Goal: Check status: Check status

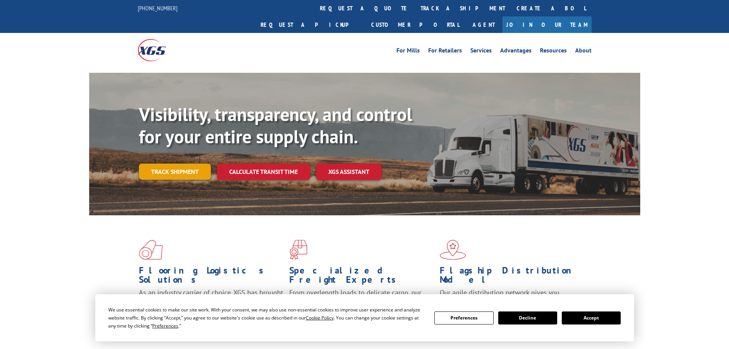
click at [178, 164] on div "Visibility, transparency, and control for your entire supply chain. Track shipm…" at bounding box center [389, 156] width 501 height 107
click at [607, 314] on button "Accept" at bounding box center [591, 317] width 59 height 13
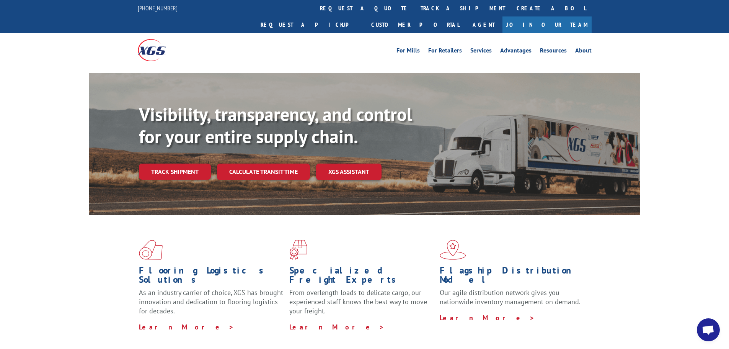
click at [189, 163] on link "Track shipment" at bounding box center [175, 171] width 72 height 16
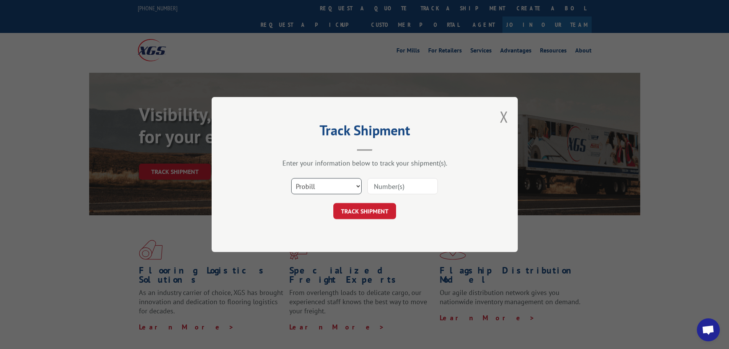
click at [354, 187] on select "Select category... Probill BOL PO" at bounding box center [326, 186] width 70 height 16
select select "bol"
click at [291, 178] on select "Select category... Probill BOL PO" at bounding box center [326, 186] width 70 height 16
click at [384, 196] on div "Select category... Probill BOL PO" at bounding box center [365, 185] width 230 height 25
click at [390, 191] on input at bounding box center [402, 186] width 70 height 16
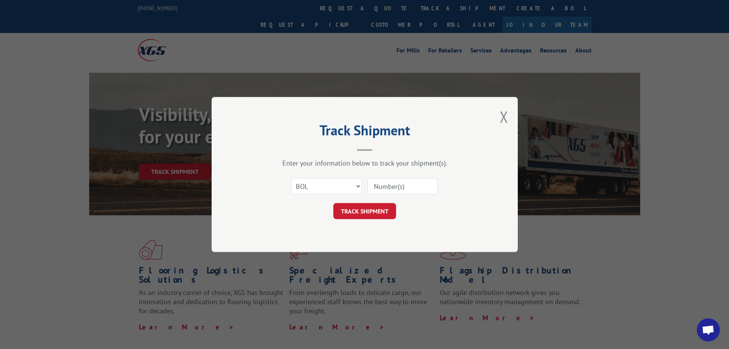
paste input "7039091"
type input "7039091"
click at [366, 204] on button "TRACK SHIPMENT" at bounding box center [364, 211] width 63 height 16
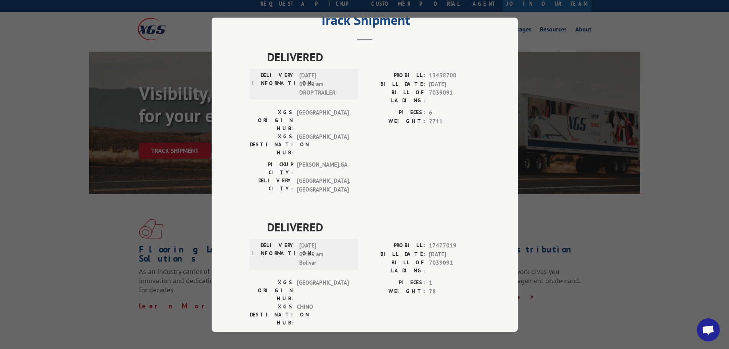
scroll to position [38, 0]
